Goal: Information Seeking & Learning: Learn about a topic

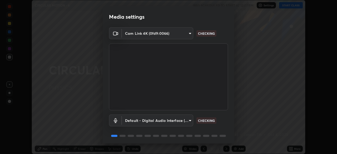
scroll to position [19, 0]
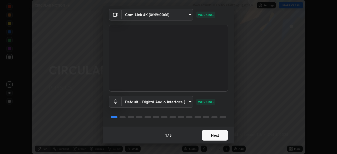
click at [204, 137] on button "Next" at bounding box center [215, 135] width 26 height 11
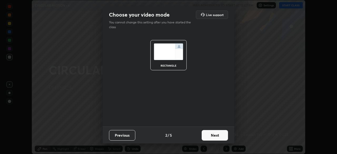
scroll to position [0, 0]
click at [206, 136] on button "Next" at bounding box center [215, 135] width 26 height 11
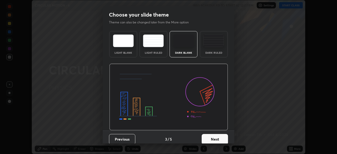
click at [207, 138] on button "Next" at bounding box center [215, 139] width 26 height 11
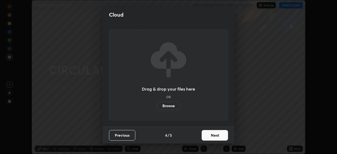
click at [205, 136] on button "Next" at bounding box center [215, 135] width 26 height 11
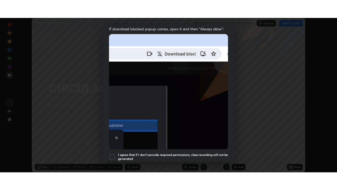
scroll to position [126, 0]
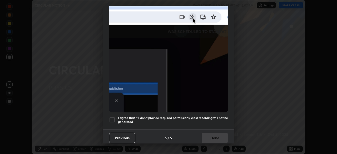
click at [138, 116] on h5 "I agree that if I don't provide required permissions, class recording will not …" at bounding box center [173, 120] width 110 height 8
click at [204, 134] on button "Done" at bounding box center [215, 138] width 26 height 11
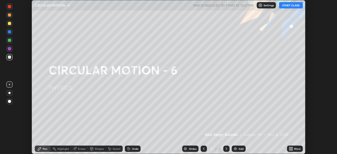
click at [294, 149] on div "More" at bounding box center [295, 149] width 16 height 6
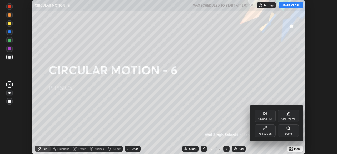
click at [267, 131] on div "Full screen" at bounding box center [265, 130] width 21 height 13
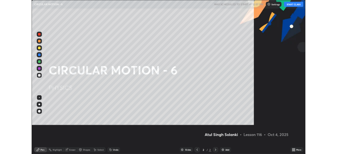
scroll to position [190, 337]
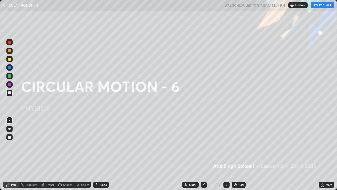
click at [318, 5] on button "START CLASS" at bounding box center [323, 5] width 24 height 6
click at [236, 154] on img at bounding box center [235, 184] width 4 height 4
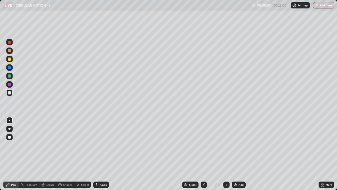
click at [9, 137] on div at bounding box center [9, 136] width 3 height 3
click at [10, 43] on div at bounding box center [9, 42] width 3 height 3
click at [12, 93] on div at bounding box center [9, 93] width 6 height 6
click at [11, 43] on div at bounding box center [9, 42] width 3 height 3
click at [239, 154] on div "Add" at bounding box center [241, 184] width 5 height 3
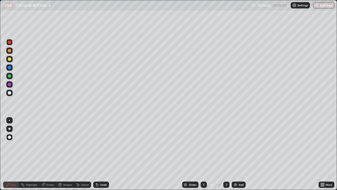
click at [9, 93] on div at bounding box center [9, 92] width 3 height 3
click at [236, 154] on img at bounding box center [235, 184] width 4 height 4
click at [239, 154] on div "Add" at bounding box center [241, 184] width 5 height 3
click at [237, 154] on div "Add" at bounding box center [239, 184] width 14 height 6
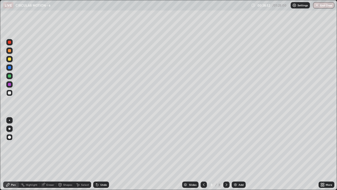
click at [10, 76] on div at bounding box center [9, 75] width 3 height 3
click at [10, 42] on div at bounding box center [9, 42] width 3 height 3
click at [10, 59] on div at bounding box center [9, 58] width 3 height 3
click at [238, 154] on div "Add" at bounding box center [239, 184] width 14 height 6
click at [11, 94] on div at bounding box center [9, 93] width 6 height 6
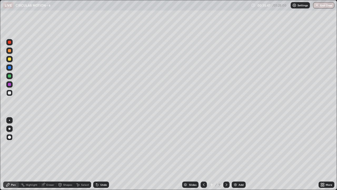
click at [69, 154] on div "Shapes" at bounding box center [67, 184] width 9 height 3
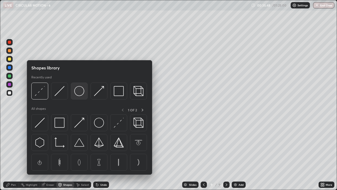
click at [80, 94] on img at bounding box center [79, 91] width 10 height 10
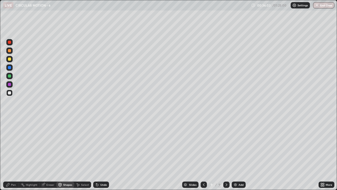
click at [10, 76] on div at bounding box center [9, 75] width 3 height 3
click at [49, 154] on div "Eraser" at bounding box center [50, 184] width 8 height 3
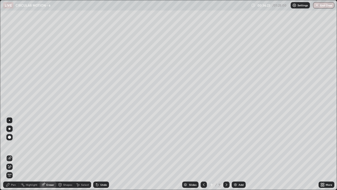
click at [13, 154] on div "Pen" at bounding box center [11, 184] width 16 height 6
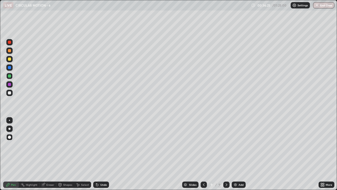
click at [10, 51] on div at bounding box center [9, 50] width 3 height 3
click at [10, 77] on div at bounding box center [9, 75] width 3 height 3
click at [11, 77] on div at bounding box center [9, 76] width 6 height 6
click at [10, 91] on div at bounding box center [9, 92] width 3 height 3
click at [239, 154] on div "Add" at bounding box center [241, 184] width 5 height 3
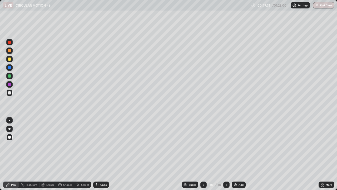
click at [237, 154] on img at bounding box center [235, 184] width 4 height 4
click at [47, 154] on div "Eraser" at bounding box center [50, 184] width 8 height 3
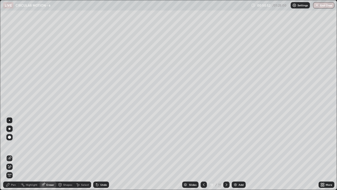
click at [65, 154] on div "Shapes" at bounding box center [67, 184] width 9 height 3
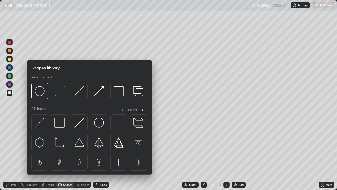
click at [83, 154] on div "Select" at bounding box center [85, 184] width 8 height 3
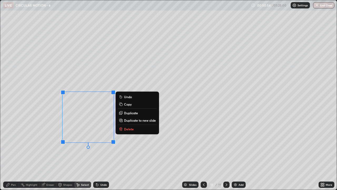
click at [129, 131] on button "Delete" at bounding box center [137, 129] width 39 height 6
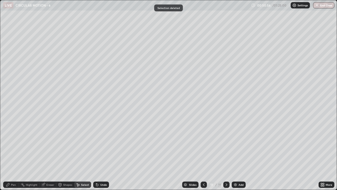
click at [51, 154] on div "Eraser" at bounding box center [50, 184] width 8 height 3
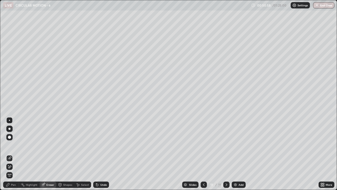
click at [11, 154] on div "Pen" at bounding box center [13, 184] width 5 height 3
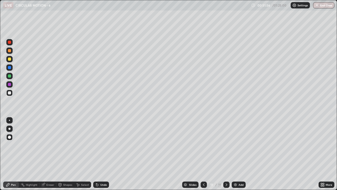
click at [240, 154] on div "Add" at bounding box center [241, 184] width 5 height 3
click at [65, 154] on div "Shapes" at bounding box center [67, 184] width 9 height 3
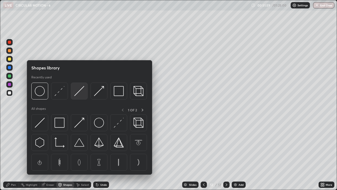
click at [82, 95] on img at bounding box center [79, 91] width 10 height 10
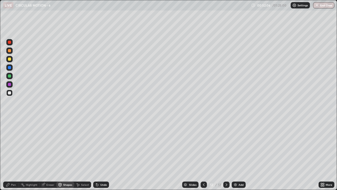
click at [13, 154] on div "Pen" at bounding box center [11, 184] width 16 height 6
click at [11, 76] on div at bounding box center [9, 76] width 6 height 6
click at [10, 92] on div at bounding box center [9, 92] width 3 height 3
click at [10, 60] on div at bounding box center [9, 58] width 3 height 3
click at [11, 85] on div at bounding box center [9, 84] width 3 height 3
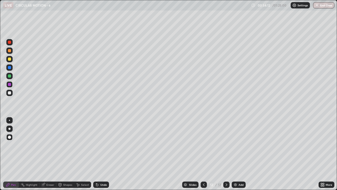
click at [10, 50] on div at bounding box center [9, 50] width 3 height 3
click at [10, 93] on div at bounding box center [9, 92] width 3 height 3
click at [240, 154] on div "Add" at bounding box center [241, 184] width 5 height 3
click at [11, 75] on div at bounding box center [9, 75] width 3 height 3
click at [10, 91] on div at bounding box center [9, 92] width 3 height 3
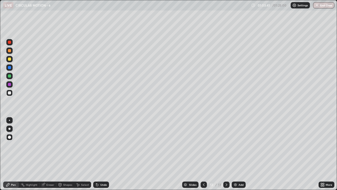
click at [12, 58] on div at bounding box center [9, 59] width 6 height 6
click at [9, 93] on div at bounding box center [9, 92] width 3 height 3
click at [12, 76] on div at bounding box center [9, 76] width 6 height 6
click at [10, 84] on div at bounding box center [9, 84] width 3 height 3
click at [8, 49] on div at bounding box center [9, 50] width 3 height 3
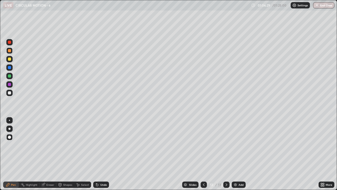
click at [12, 93] on div at bounding box center [9, 93] width 6 height 6
click at [237, 154] on img at bounding box center [235, 184] width 4 height 4
click at [322, 4] on button "End Class" at bounding box center [323, 5] width 21 height 6
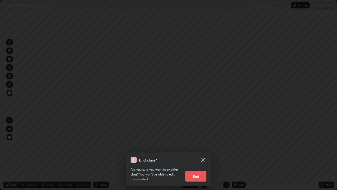
click at [197, 154] on button "End" at bounding box center [195, 176] width 21 height 11
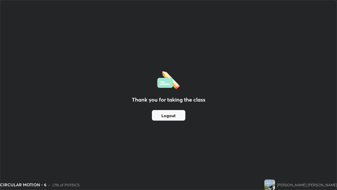
click at [310, 141] on div "Thank you for taking the class Logout" at bounding box center [168, 94] width 337 height 189
click at [231, 137] on div "Thank you for taking the class Logout" at bounding box center [168, 94] width 337 height 189
click at [197, 129] on div "Thank you for taking the class Logout" at bounding box center [168, 94] width 337 height 189
click at [172, 116] on button "Logout" at bounding box center [168, 115] width 33 height 11
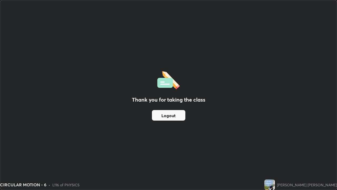
click at [176, 113] on button "Logout" at bounding box center [168, 115] width 33 height 11
click at [173, 114] on button "Logout" at bounding box center [168, 115] width 33 height 11
click at [174, 115] on button "Logout" at bounding box center [168, 115] width 33 height 11
click at [176, 117] on button "Logout" at bounding box center [168, 115] width 33 height 11
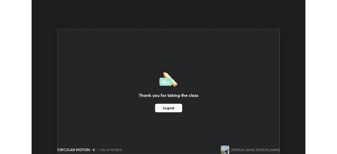
scroll to position [26184, 26001]
